Goal: Check status

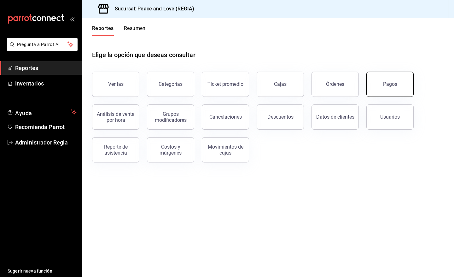
click at [407, 74] on button "Pagos" at bounding box center [389, 83] width 47 height 25
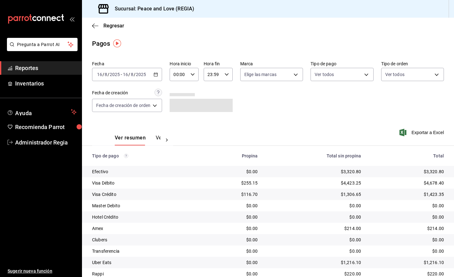
scroll to position [24, 0]
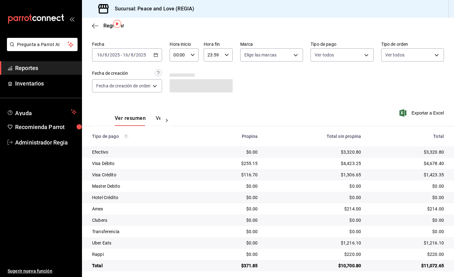
scroll to position [24, 0]
